Goal: Task Accomplishment & Management: Manage account settings

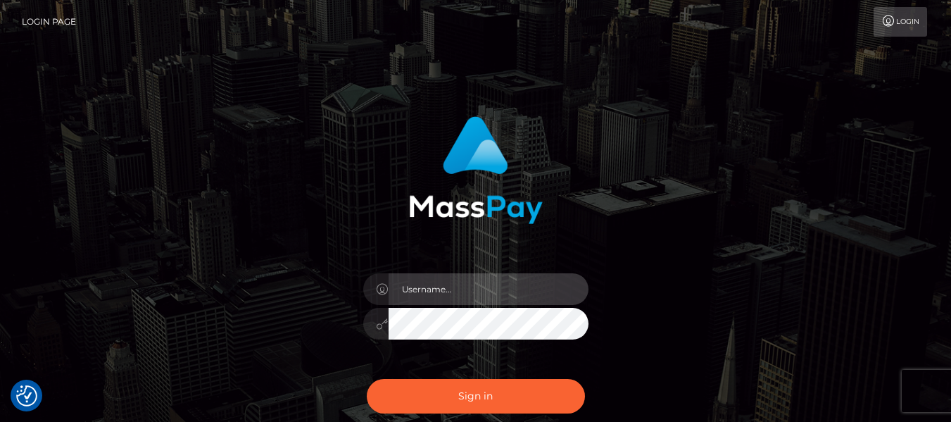
click at [460, 283] on input "text" at bounding box center [488, 289] width 200 height 32
type input "lacey.throne"
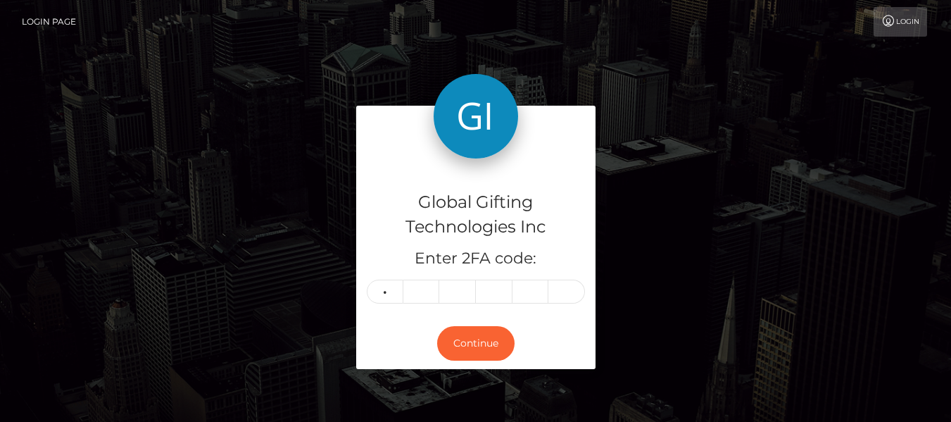
type input "2"
type input "9"
type input "6"
type input "2"
type input "0"
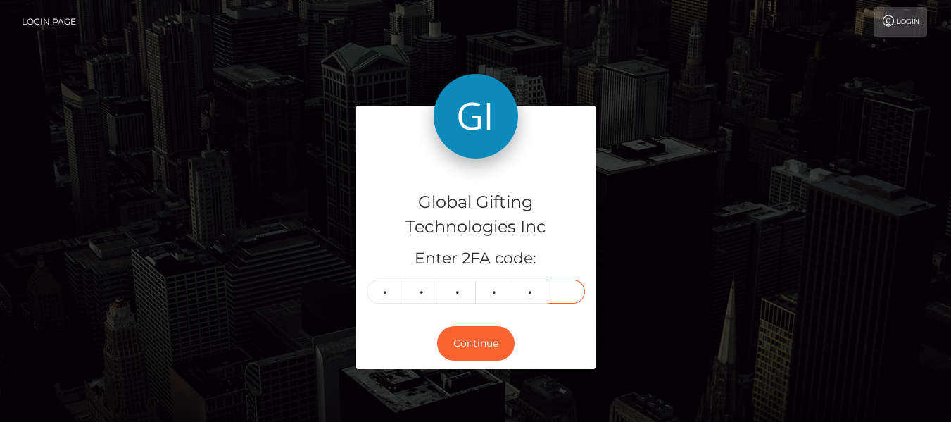
type input "3"
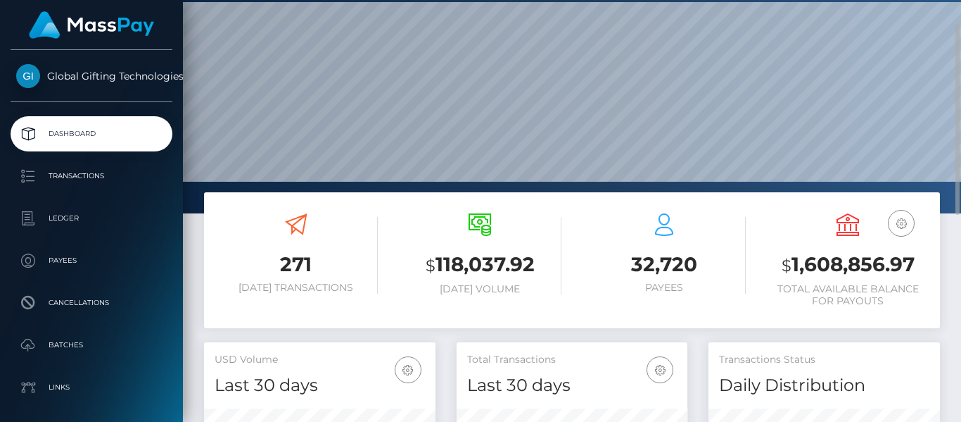
scroll to position [250, 231]
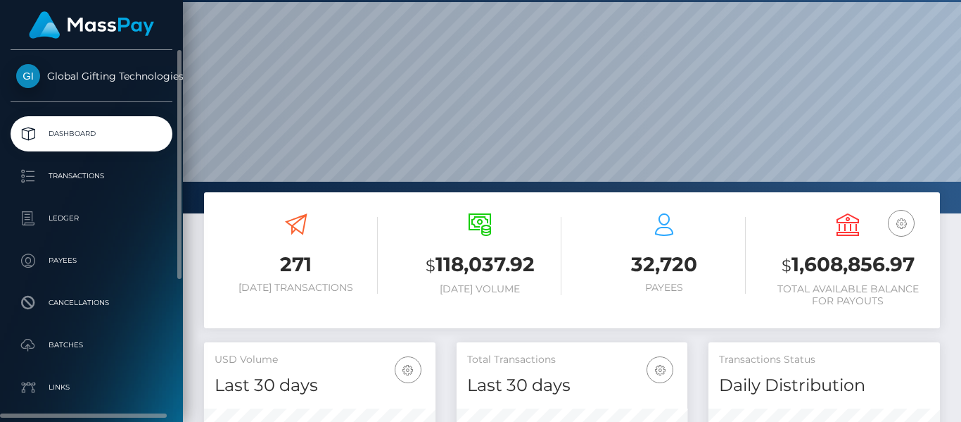
click at [111, 156] on ul "Dashboard Transactions Ledger Payees Cancellations Batches Links User Profile" at bounding box center [91, 344] width 183 height 457
click at [105, 171] on p "Transactions" at bounding box center [91, 175] width 151 height 21
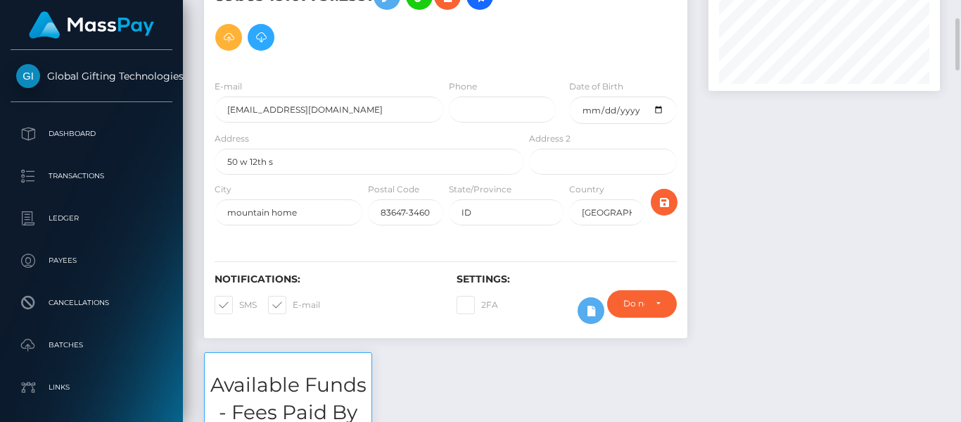
scroll to position [153, 0]
